Goal: Information Seeking & Learning: Learn about a topic

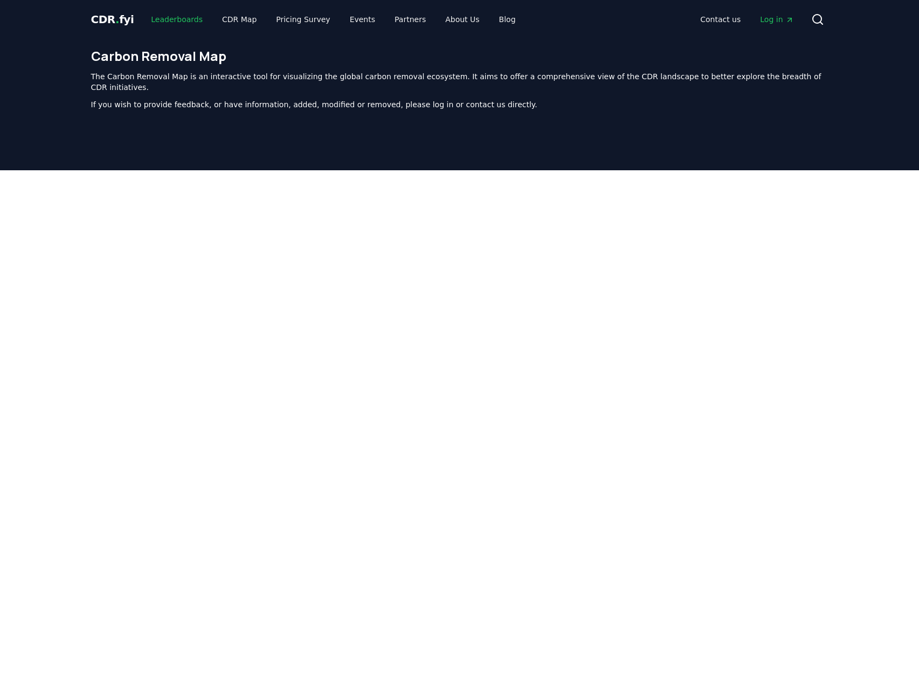
click at [164, 24] on link "Leaderboards" at bounding box center [176, 19] width 69 height 19
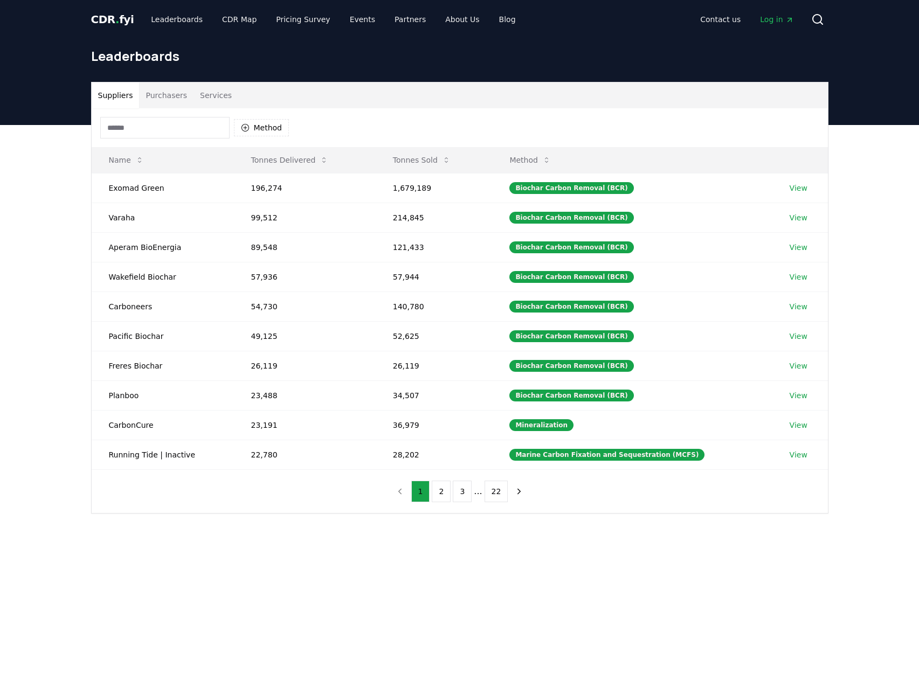
click at [118, 20] on span "CDR . fyi" at bounding box center [112, 19] width 43 height 13
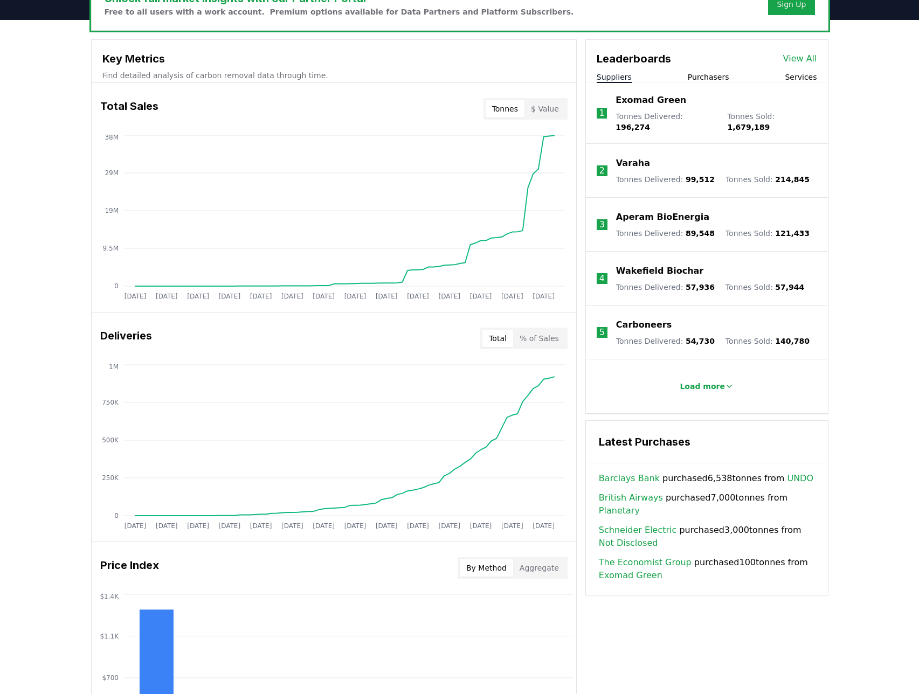
scroll to position [225, 0]
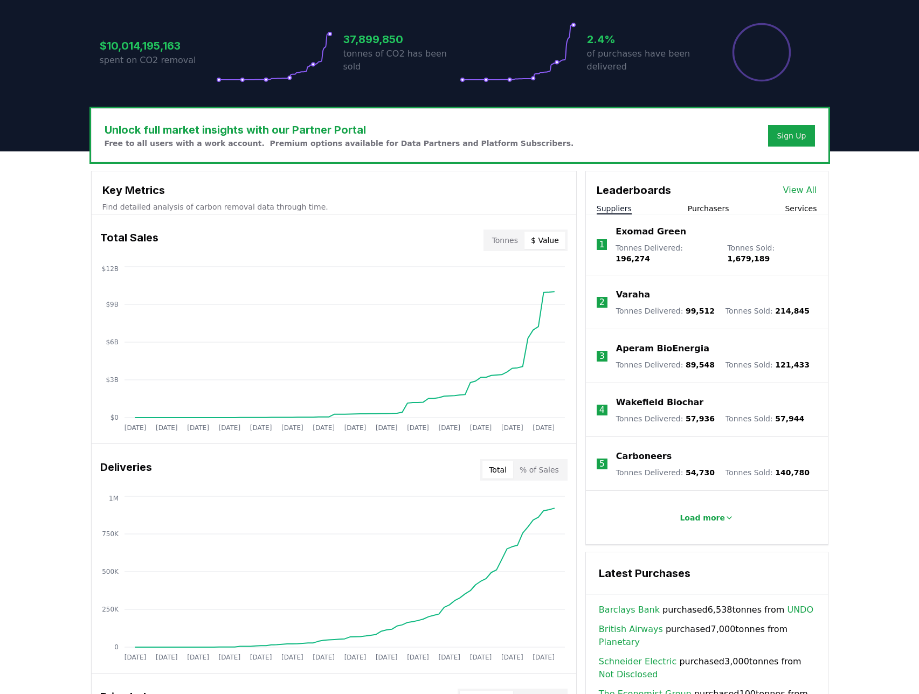
click at [549, 234] on button "$ Value" at bounding box center [544, 240] width 41 height 17
click at [508, 242] on button "Tonnes" at bounding box center [504, 240] width 39 height 17
click at [552, 243] on button "$ Value" at bounding box center [544, 240] width 41 height 17
click at [501, 242] on button "Tonnes" at bounding box center [504, 240] width 39 height 17
click at [552, 245] on button "$ Value" at bounding box center [544, 240] width 41 height 17
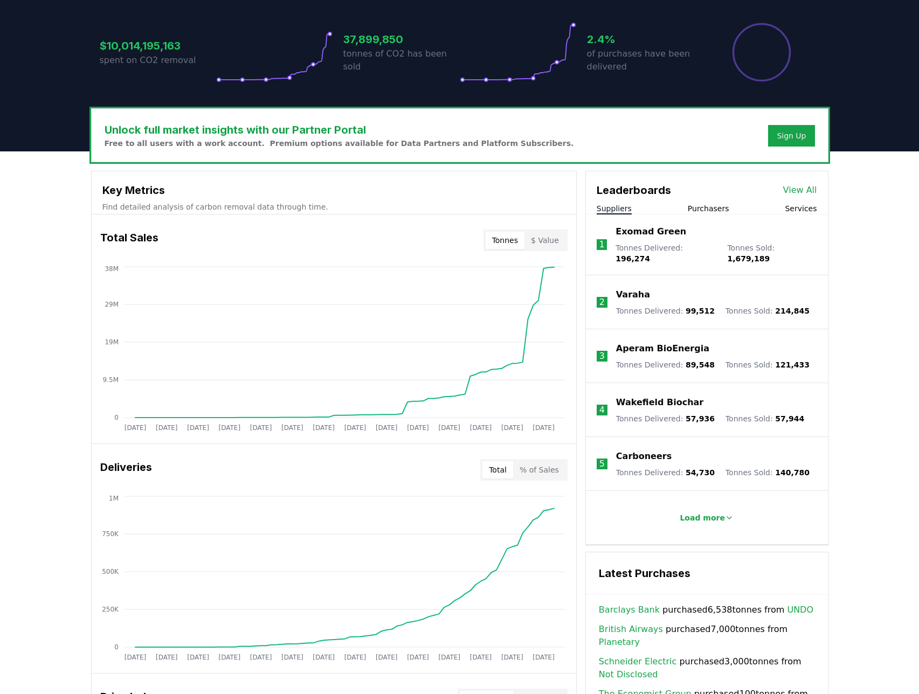
click at [504, 244] on button "Tonnes" at bounding box center [504, 240] width 39 height 17
